Goal: Transaction & Acquisition: Purchase product/service

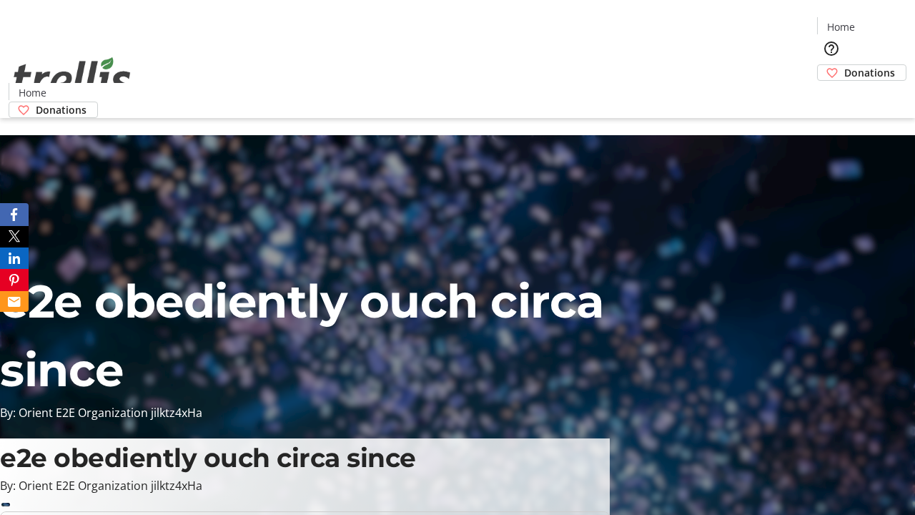
click at [845, 65] on span "Donations" at bounding box center [870, 72] width 51 height 15
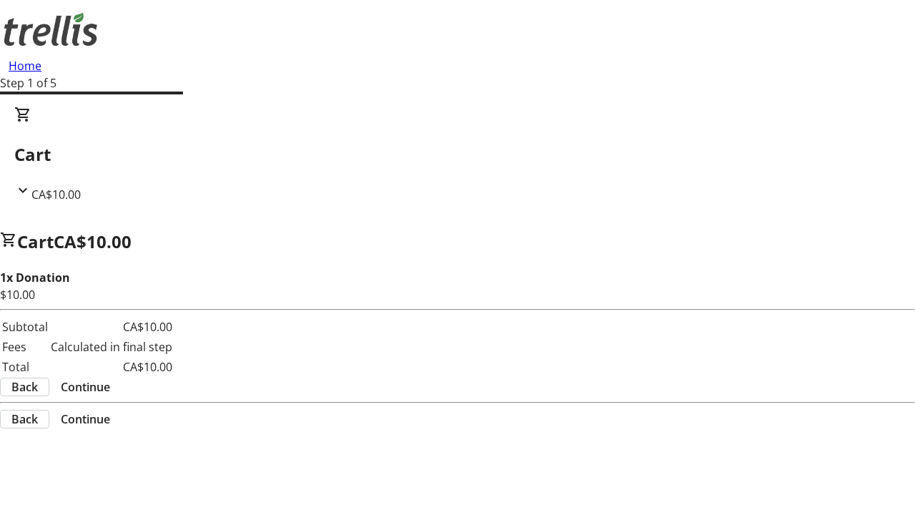
select select "CA"
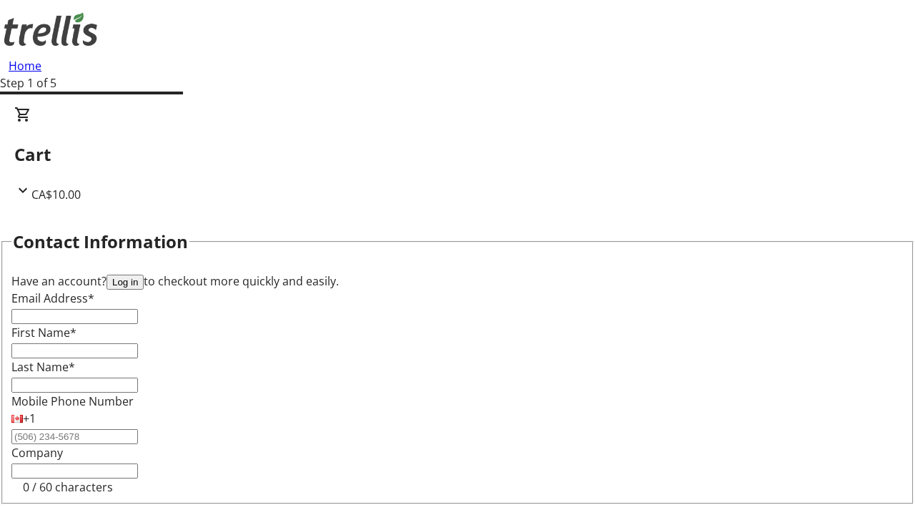
click at [144, 275] on button "Log in" at bounding box center [125, 282] width 37 height 15
